Goal: Task Accomplishment & Management: Use online tool/utility

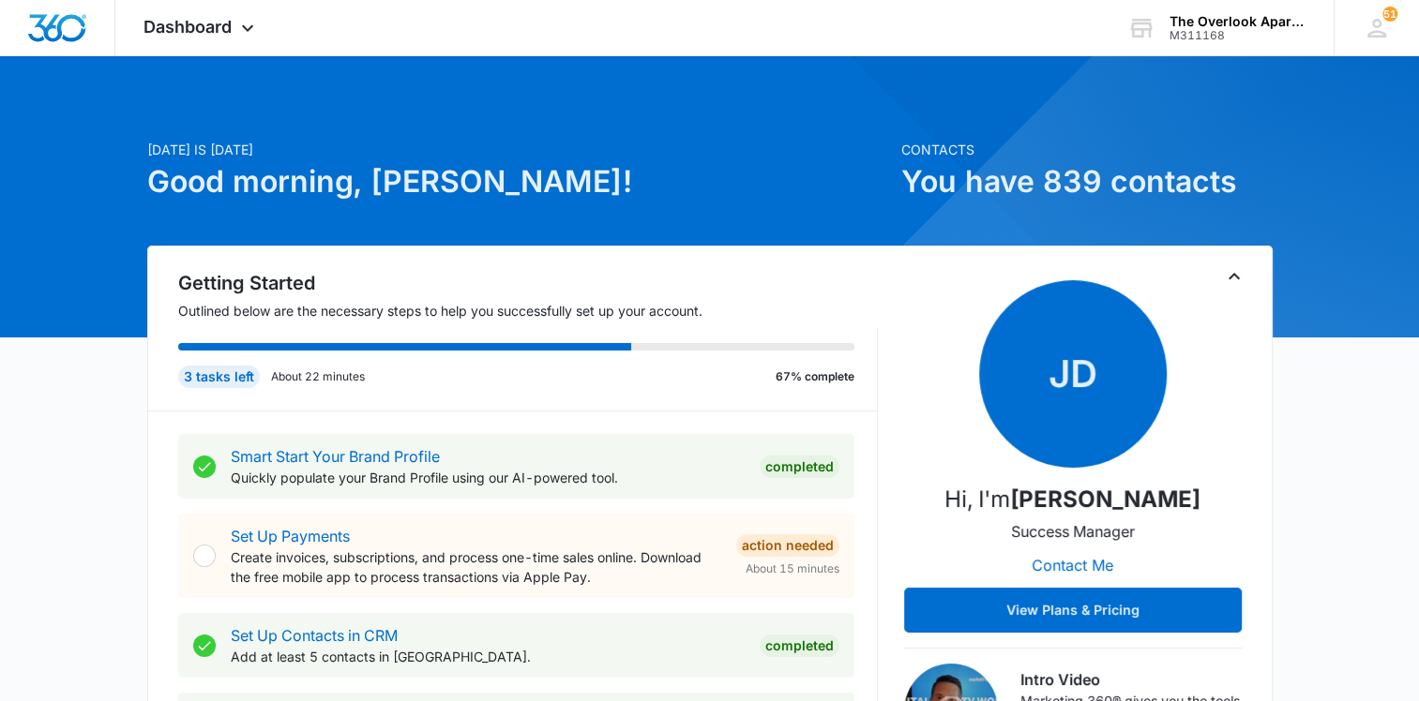
click at [240, 13] on div "Dashboard Apps Reputation Websites Forms CRM Email Social Content Ads Intellige…" at bounding box center [201, 27] width 172 height 55
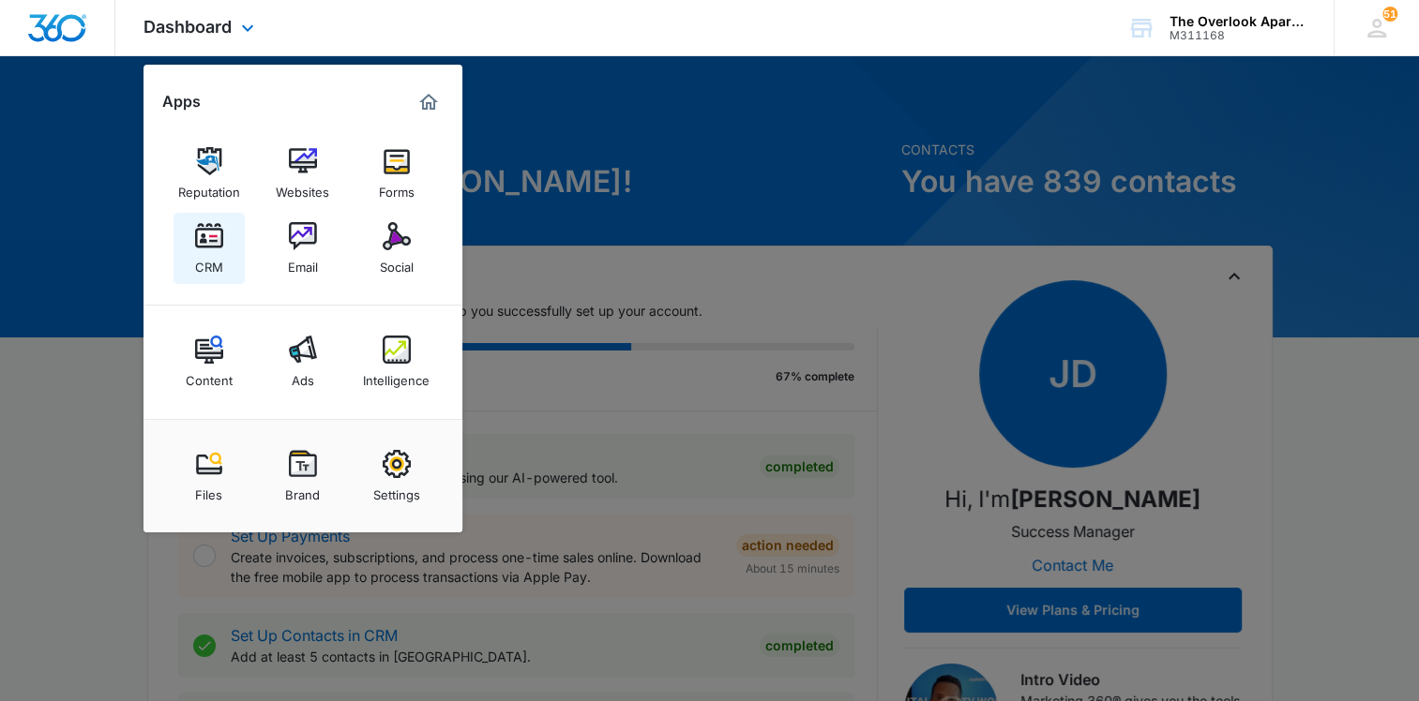
click at [221, 223] on img at bounding box center [209, 236] width 28 height 28
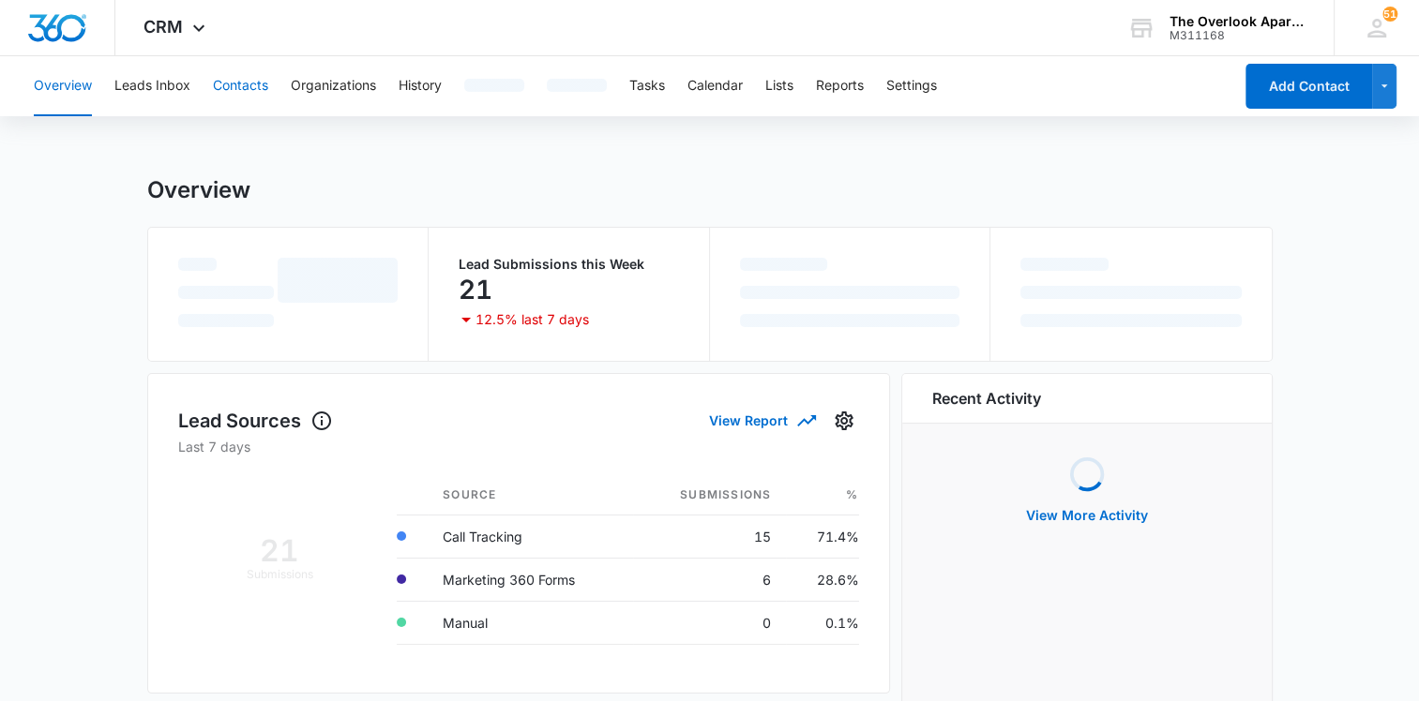
click at [255, 73] on button "Contacts" at bounding box center [240, 86] width 55 height 60
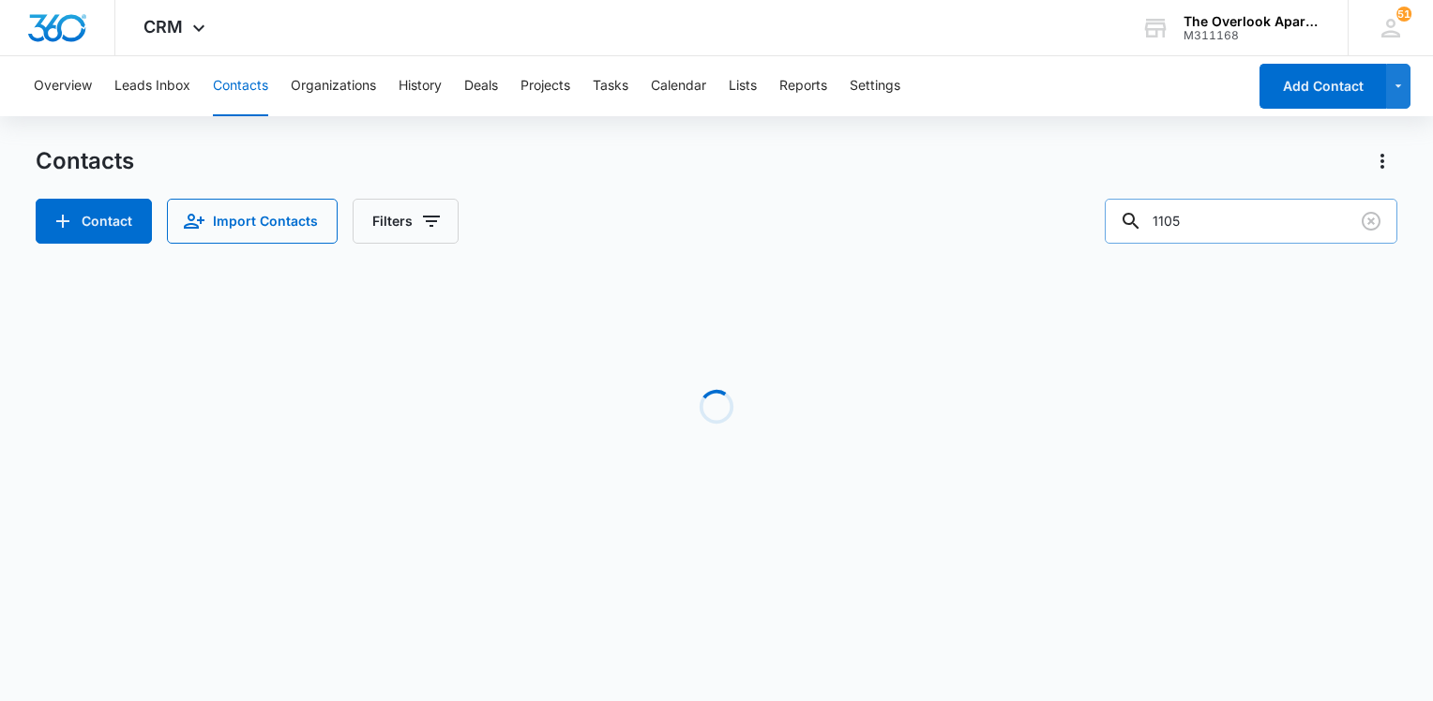
click at [1209, 212] on input "1105" at bounding box center [1251, 221] width 293 height 45
click at [1204, 215] on input "1105" at bounding box center [1251, 221] width 293 height 45
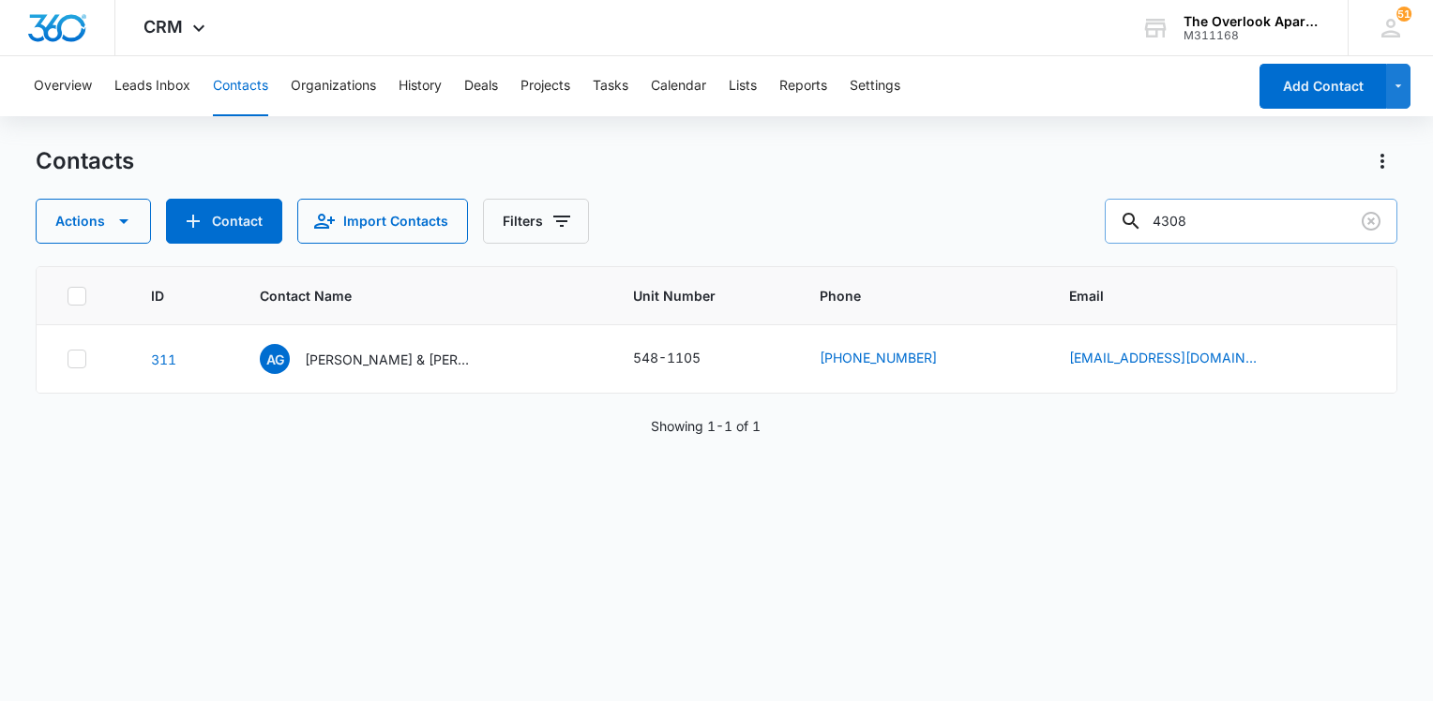
type input "4308"
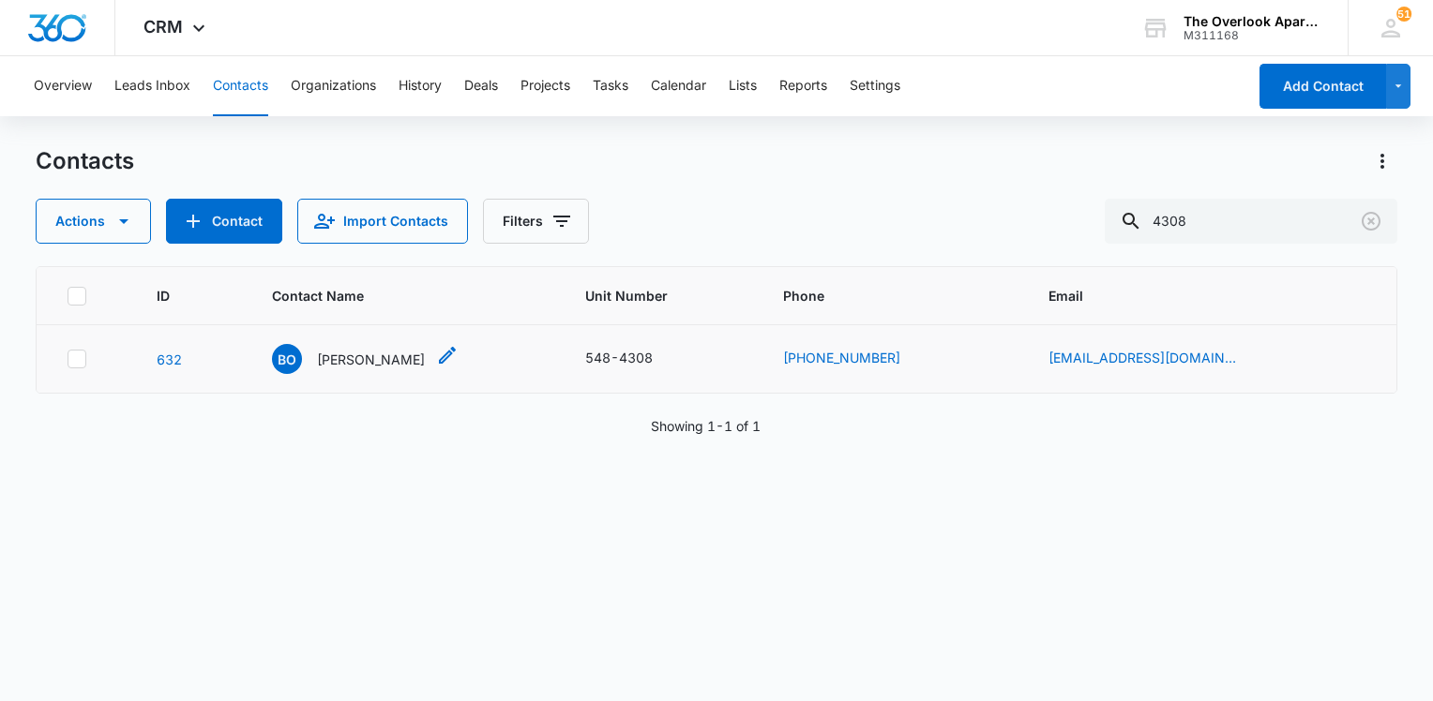
click at [397, 354] on p "[PERSON_NAME]" at bounding box center [371, 360] width 108 height 20
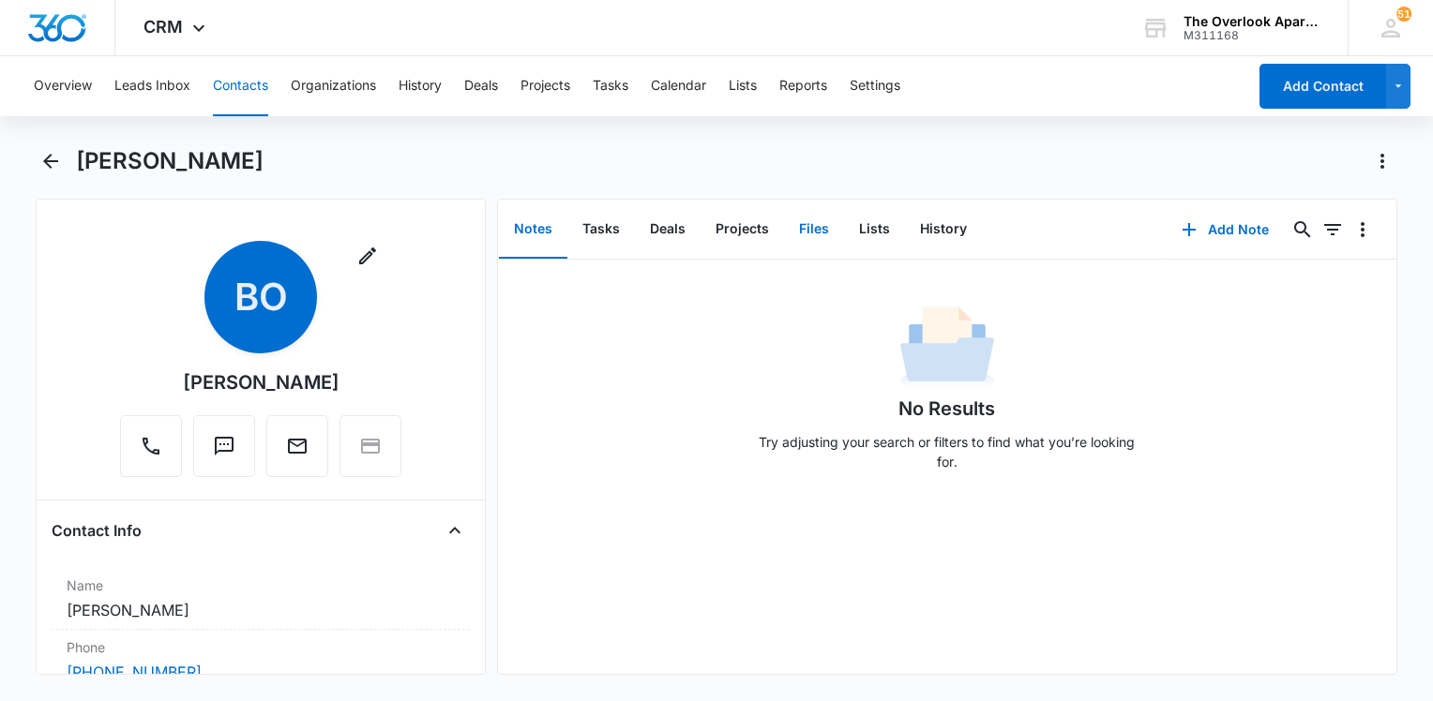
click at [784, 226] on button "Files" at bounding box center [814, 230] width 60 height 58
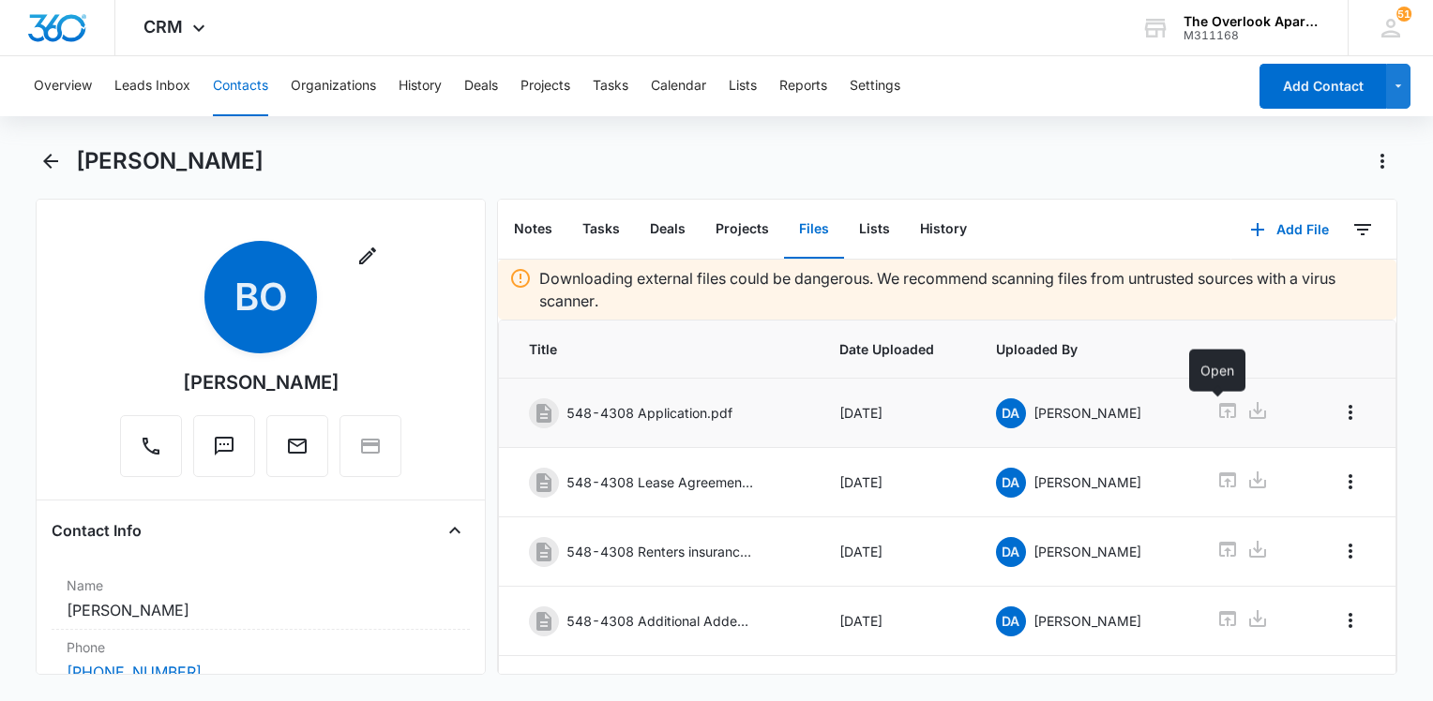
click at [1226, 416] on icon at bounding box center [1227, 411] width 23 height 23
click at [1095, 101] on div "Overview Leads Inbox Contacts Organizations History Deals Projects Tasks Calend…" at bounding box center [635, 86] width 1224 height 60
